Goal: Transaction & Acquisition: Purchase product/service

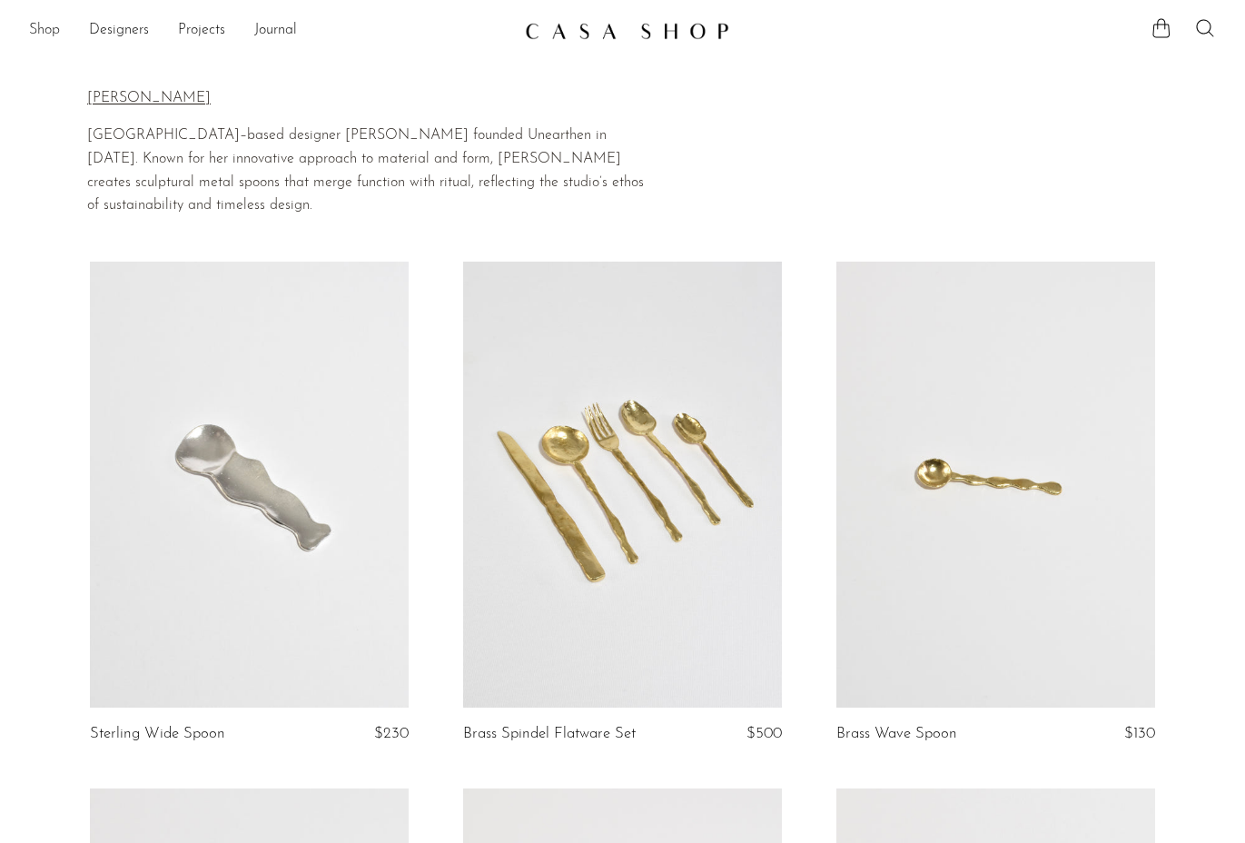
click at [37, 35] on link "Shop" at bounding box center [44, 31] width 31 height 24
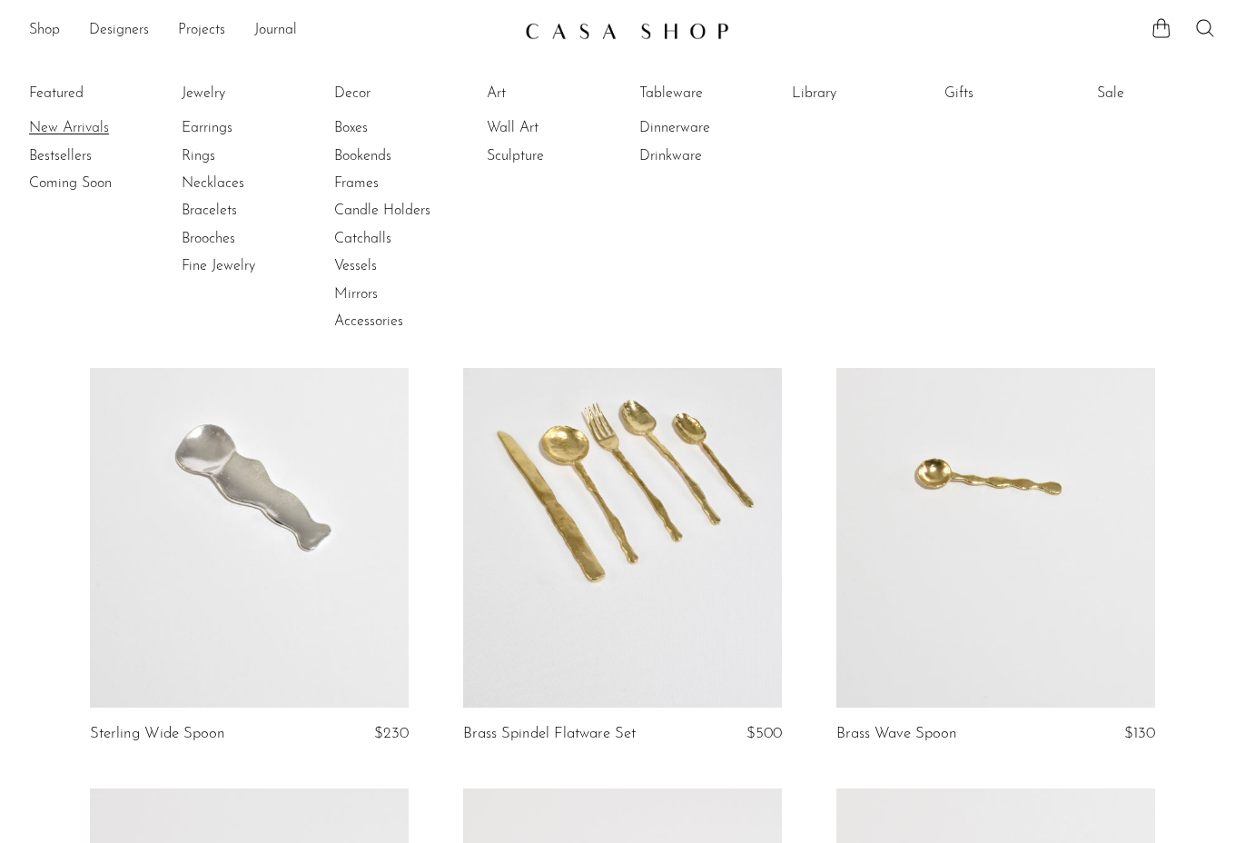
click at [46, 121] on link "New Arrivals" at bounding box center [97, 128] width 136 height 20
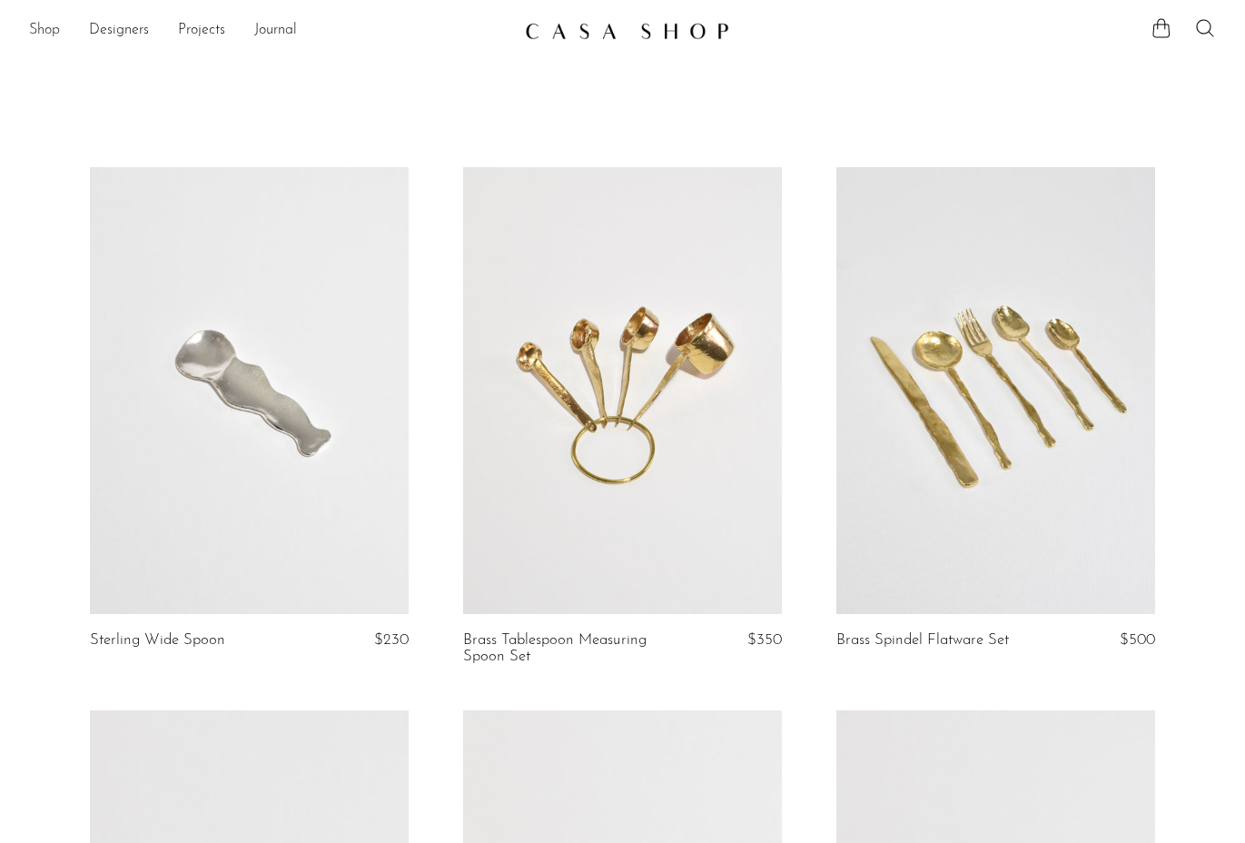
click at [35, 25] on link "Shop" at bounding box center [44, 31] width 31 height 24
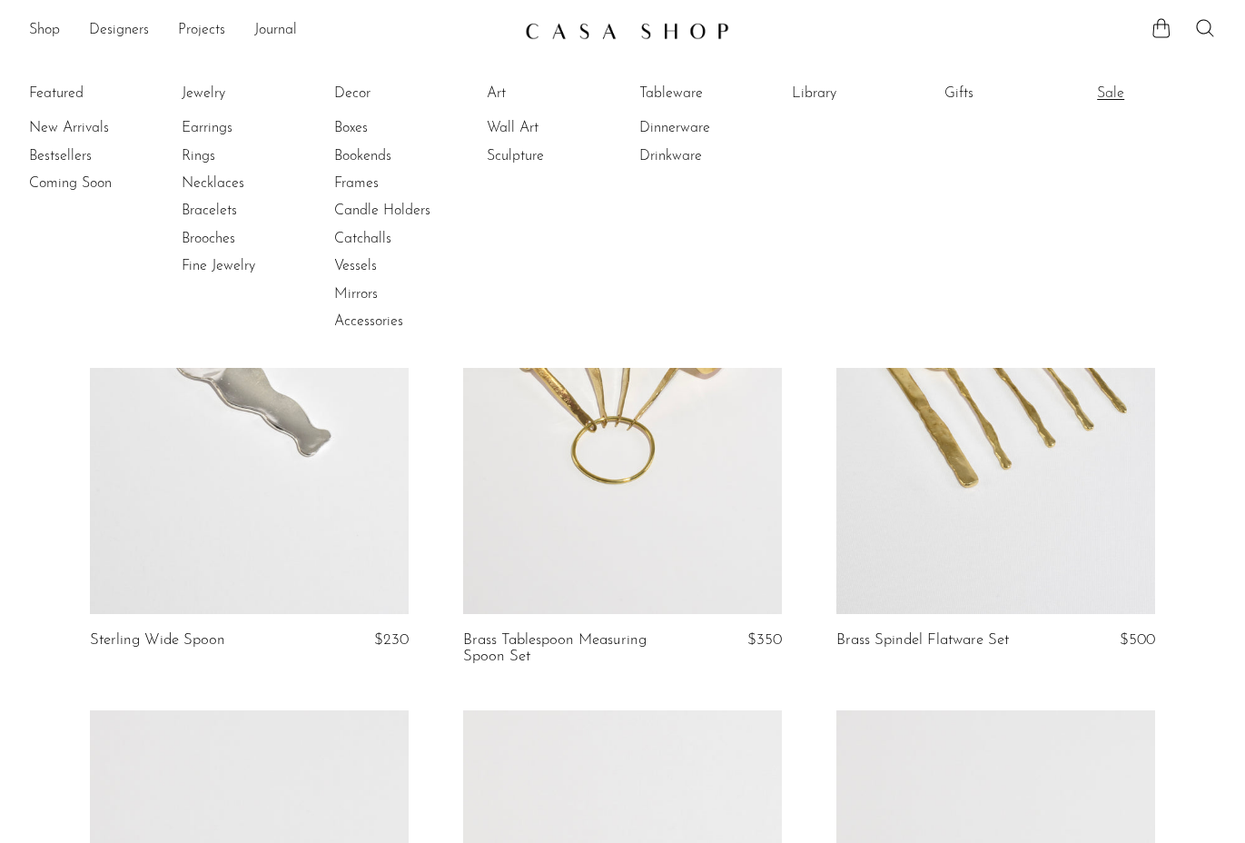
click at [1112, 89] on link "Sale" at bounding box center [1165, 94] width 136 height 20
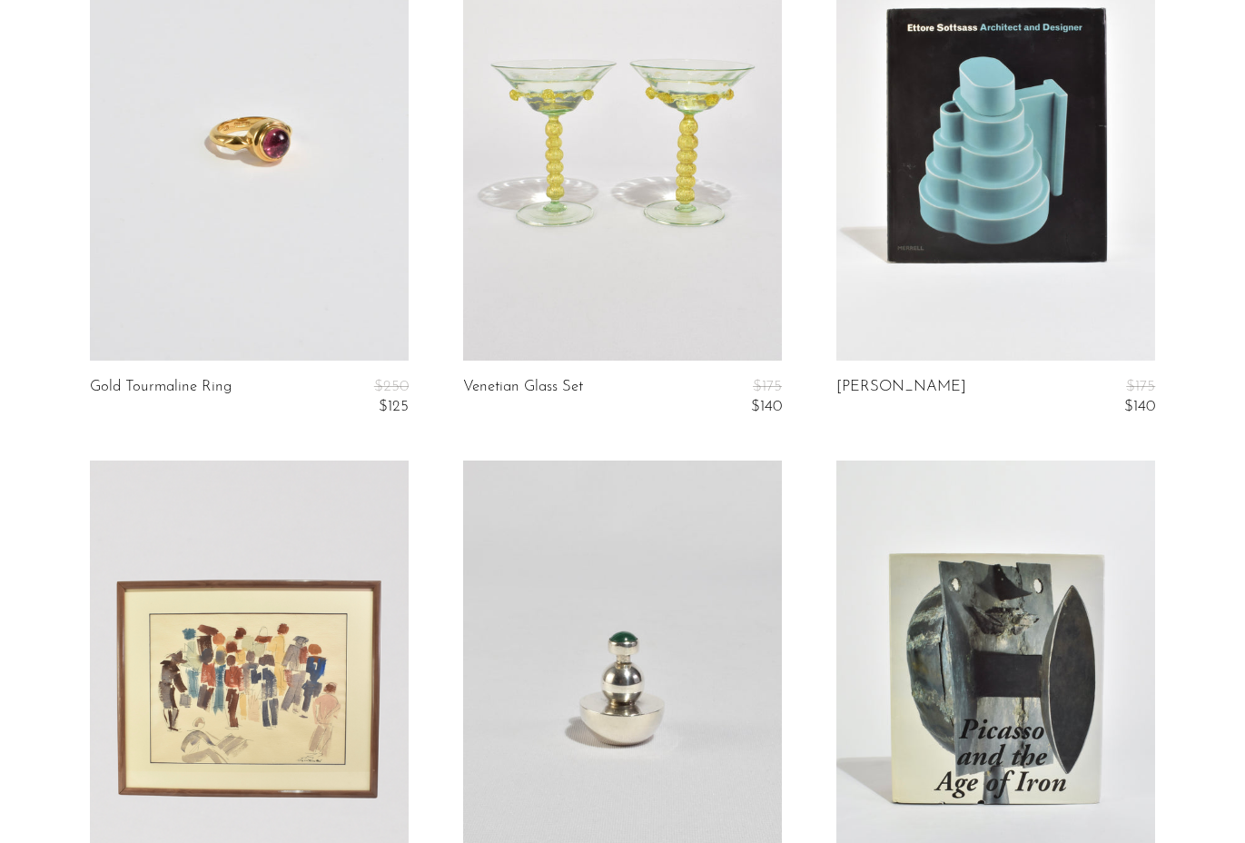
scroll to position [253, 0]
click at [291, 236] on link at bounding box center [249, 137] width 319 height 447
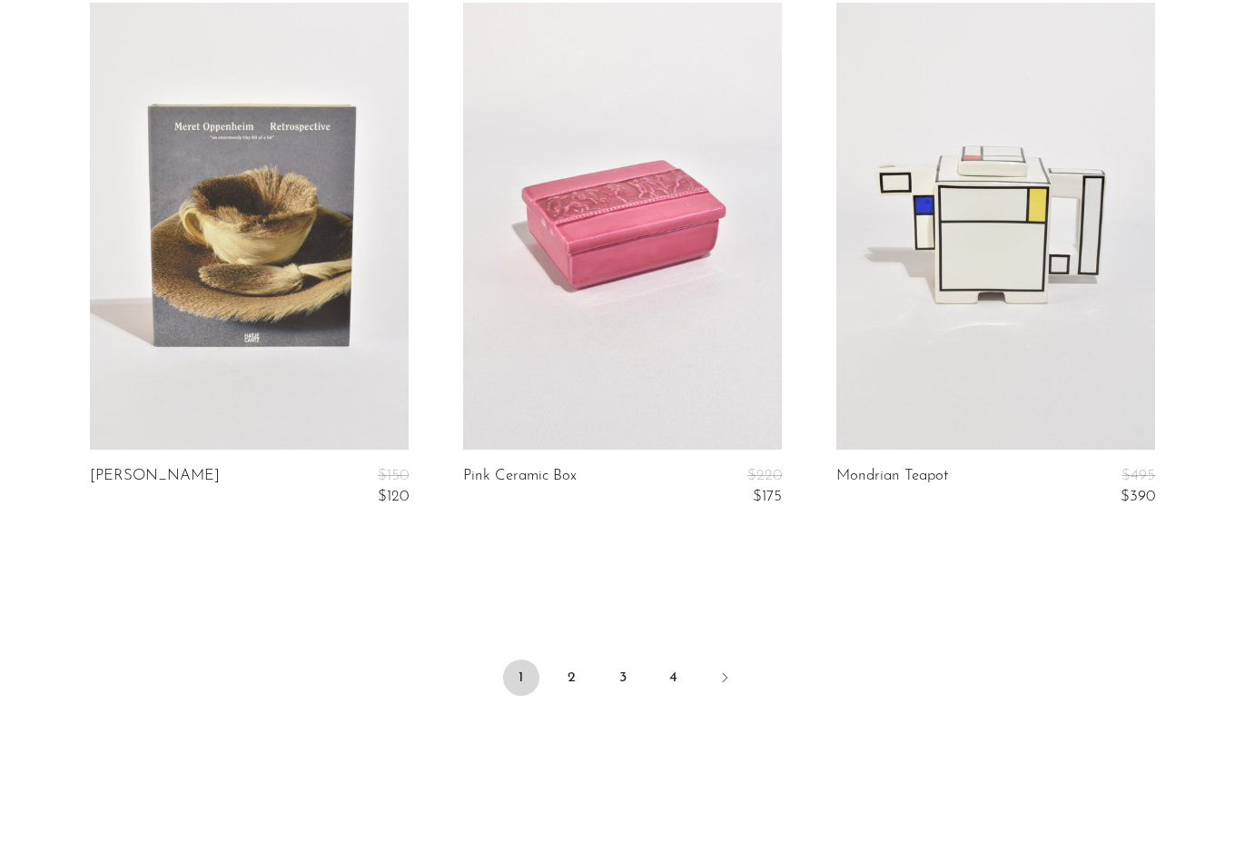
scroll to position [6192, 0]
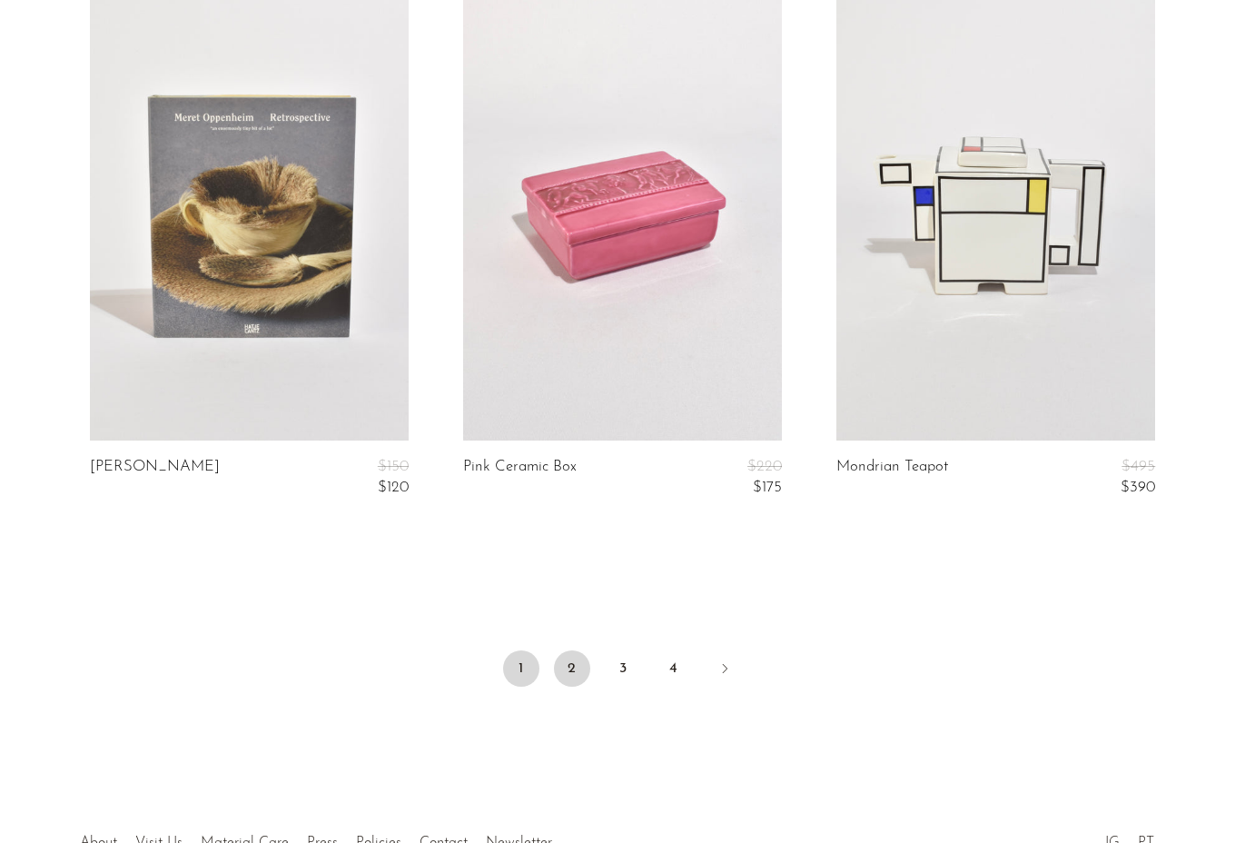
click at [574, 666] on link "2" at bounding box center [572, 668] width 36 height 36
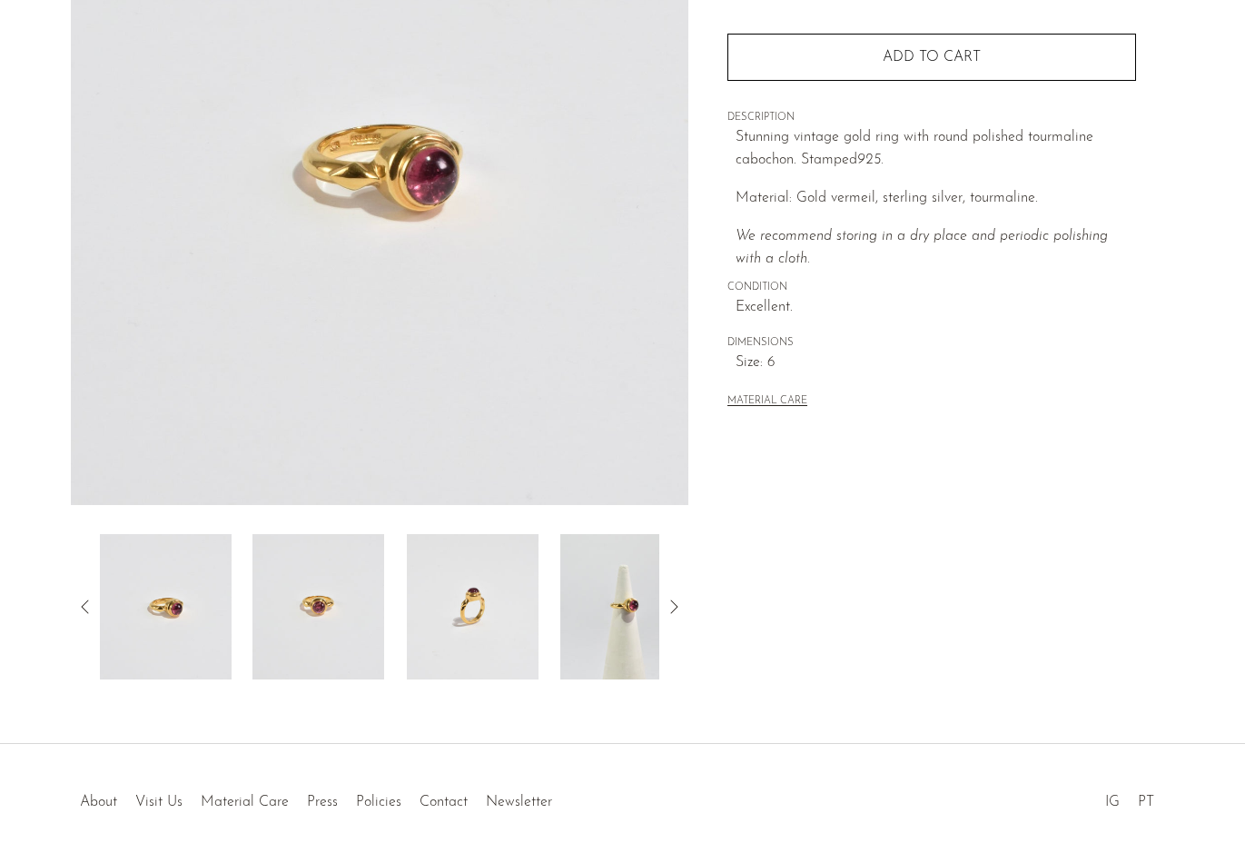
scroll to position [299, 0]
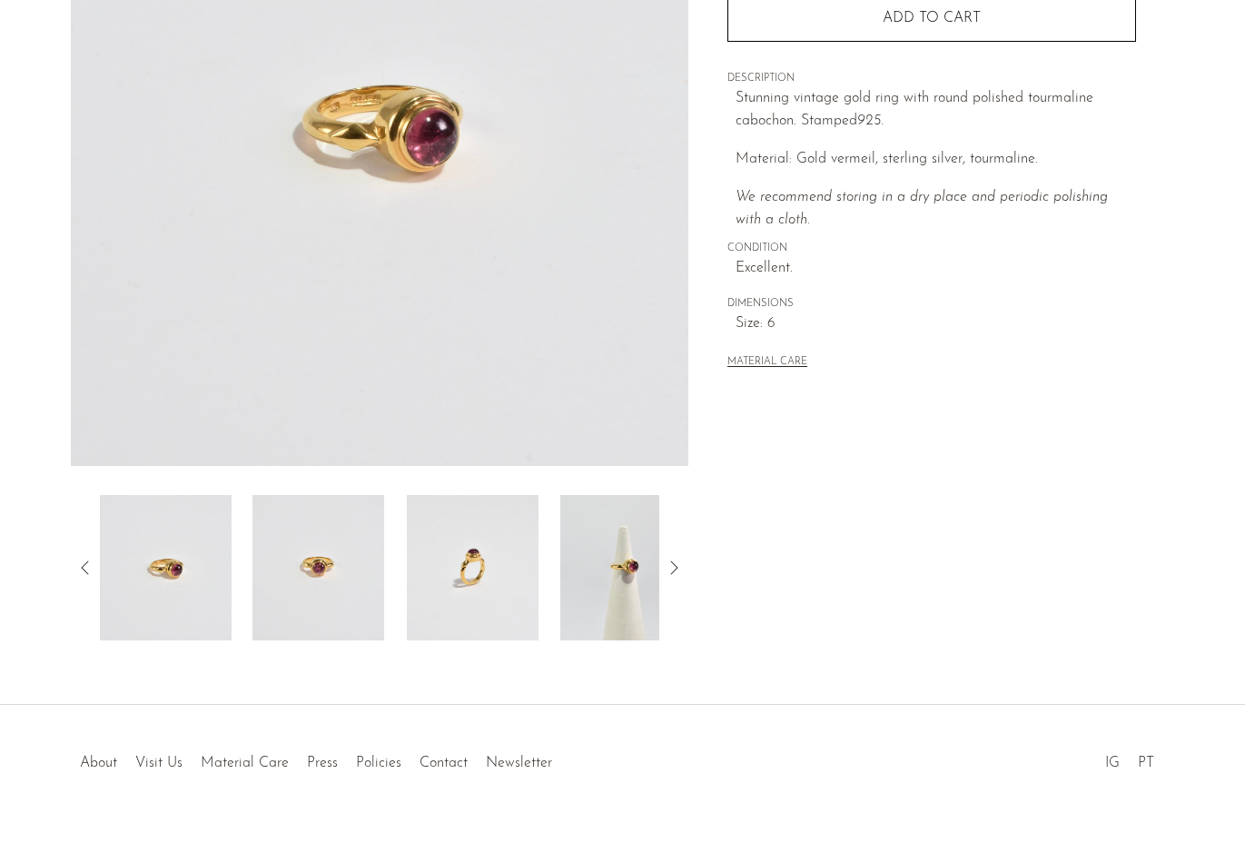
click at [610, 592] on img at bounding box center [626, 567] width 132 height 145
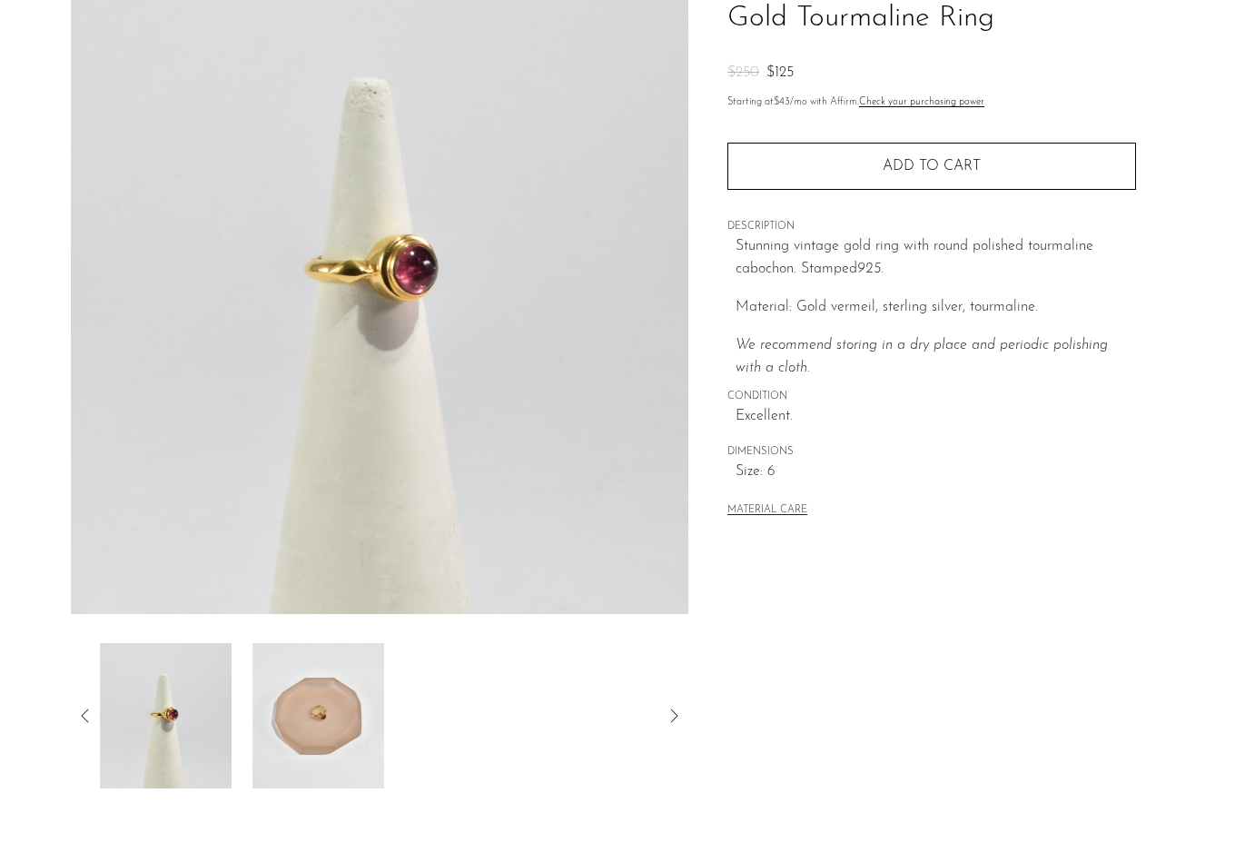
scroll to position [138, 0]
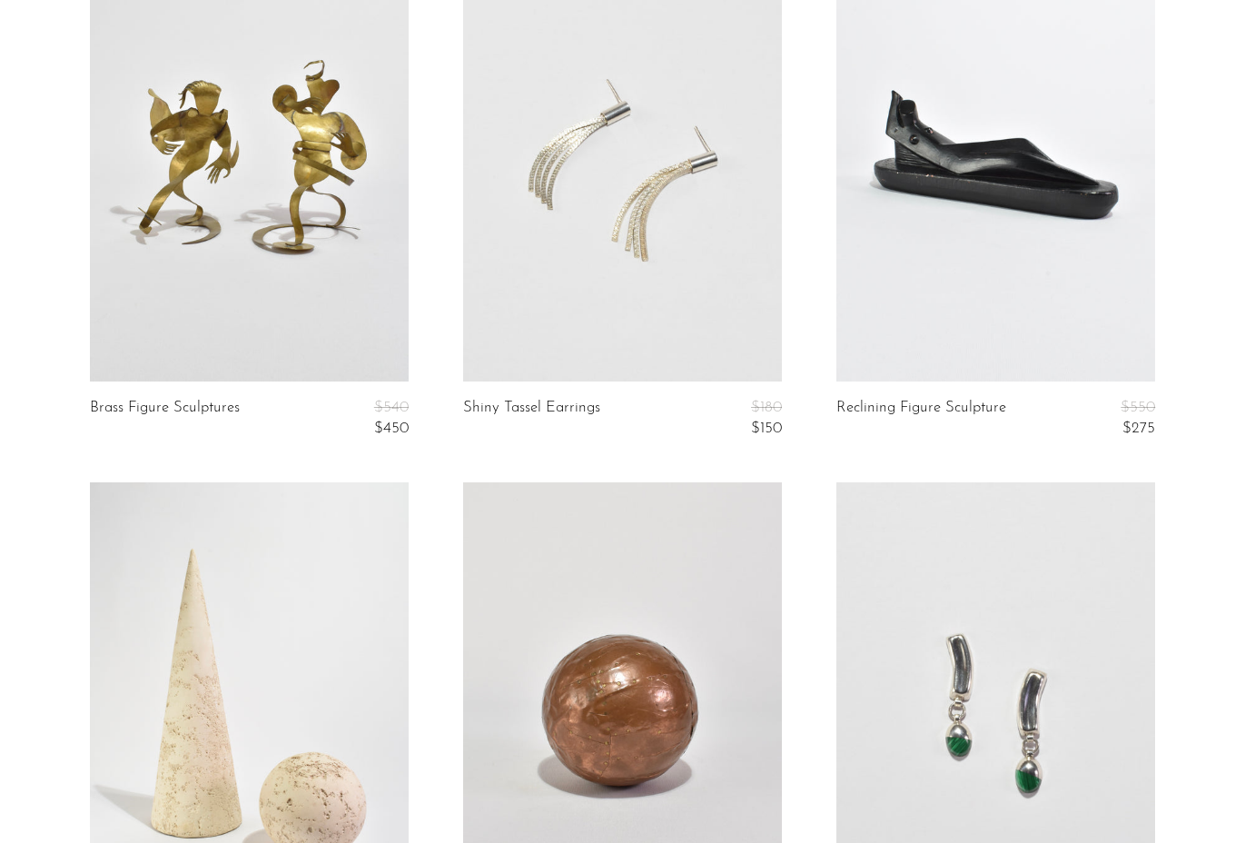
scroll to position [780, 0]
